Goal: Transaction & Acquisition: Purchase product/service

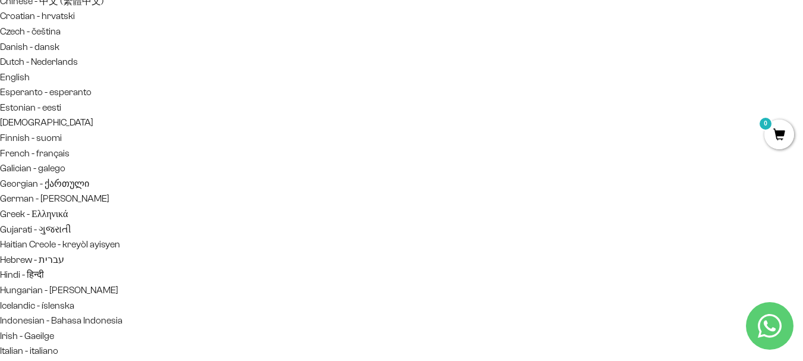
scroll to position [166, 0]
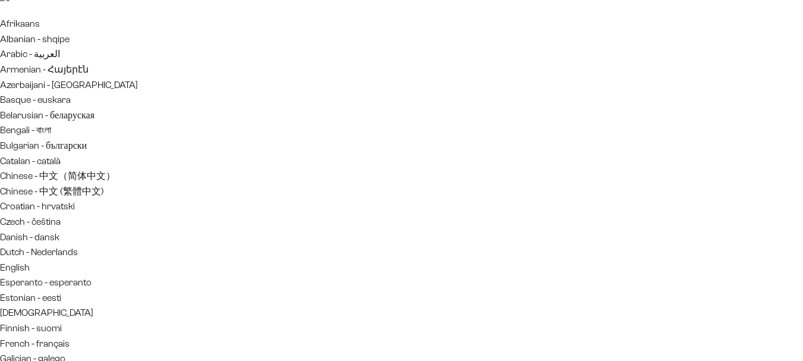
scroll to position [24, 0]
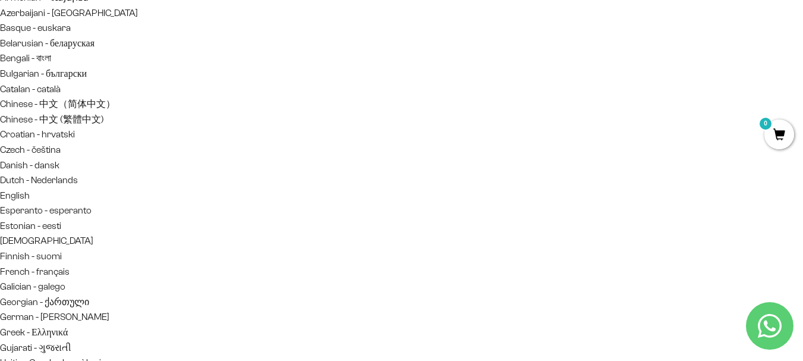
scroll to position [95, 0]
type input "2"
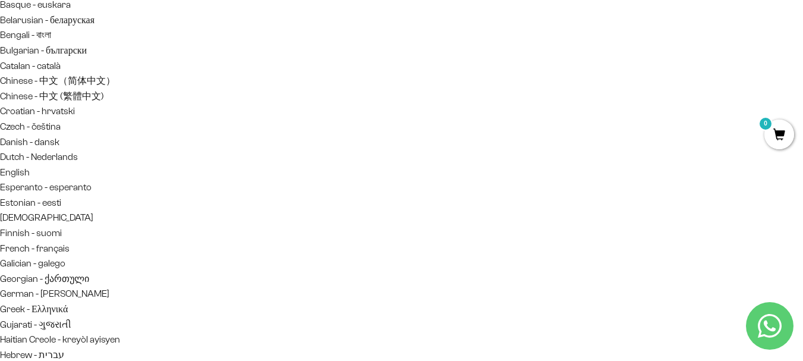
scroll to position [143, 0]
